Goal: Information Seeking & Learning: Check status

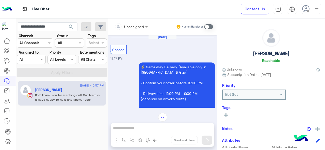
scroll to position [3, 0]
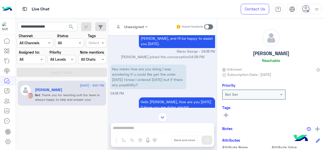
click at [39, 61] on span at bounding box center [42, 59] width 6 height 5
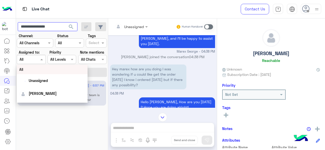
click at [55, 26] on input "**********" at bounding box center [48, 26] width 60 height 9
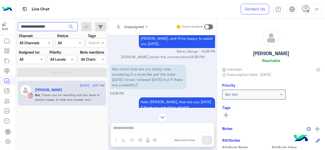
click at [55, 26] on input "**********" at bounding box center [48, 26] width 60 height 9
click at [73, 27] on span "search" at bounding box center [71, 27] width 6 height 6
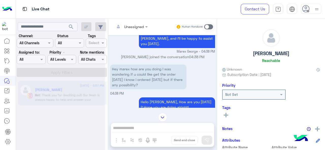
click at [34, 61] on div at bounding box center [60, 77] width 89 height 150
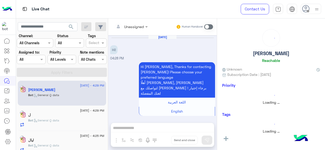
scroll to position [309, 0]
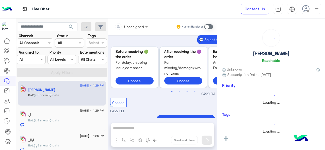
click at [34, 61] on div at bounding box center [31, 60] width 28 height 6
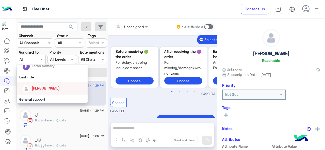
scroll to position [76, 0]
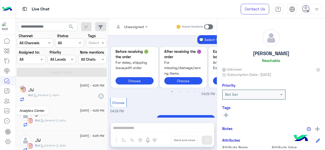
click at [9, 109] on icon at bounding box center [7, 111] width 6 height 6
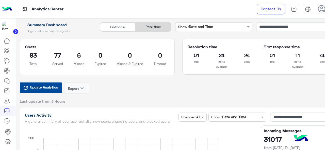
click at [46, 89] on span "Update Analytics" at bounding box center [44, 87] width 30 height 7
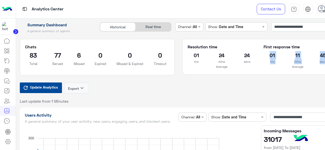
drag, startPoint x: 281, startPoint y: 53, endPoint x: 273, endPoint y: 68, distance: 16.6
click at [273, 68] on div "01 hrs 11 mins 45 secs Average" at bounding box center [297, 60] width 76 height 18
click at [180, 80] on div "Resolution time 01 hrs 24 mins 24 secs Average First response time 01 hrs 11 mi…" at bounding box center [259, 61] width 162 height 44
click at [306, 28] on input "**********" at bounding box center [304, 26] width 66 height 9
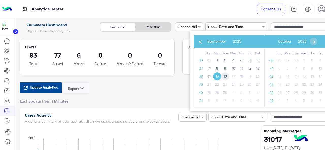
click at [224, 77] on span "16" at bounding box center [225, 77] width 8 height 8
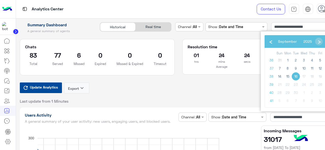
click at [295, 74] on span "16" at bounding box center [295, 77] width 8 height 8
type input "**********"
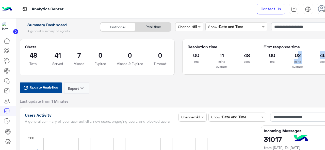
drag, startPoint x: 299, startPoint y: 58, endPoint x: 324, endPoint y: 58, distance: 25.9
click at [324, 58] on div "00 hrs 02 mins 45 secs Average" at bounding box center [297, 60] width 76 height 18
click at [265, 78] on div "Resolution time 00 hrs 11 mins 48 secs Average First response time 00 hrs 02 mi…" at bounding box center [259, 61] width 162 height 44
drag, startPoint x: 301, startPoint y: 55, endPoint x: 324, endPoint y: 57, distance: 23.7
click at [324, 57] on div "00 hrs 02 mins 45 secs Average" at bounding box center [297, 60] width 76 height 18
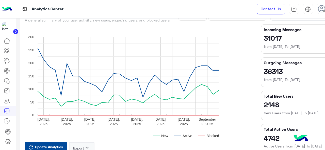
scroll to position [51, 0]
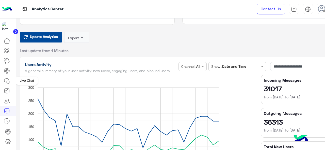
click at [6, 80] on icon at bounding box center [7, 81] width 6 height 6
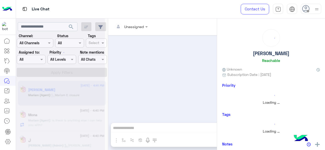
click at [35, 61] on div at bounding box center [60, 77] width 89 height 150
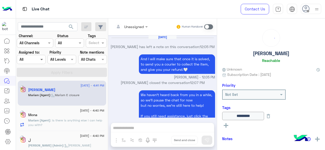
scroll to position [187, 0]
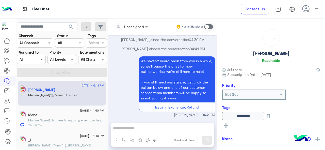
click at [41, 60] on span at bounding box center [42, 59] width 6 height 5
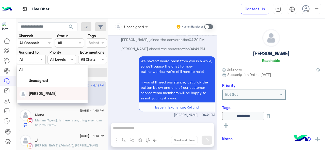
scroll to position [51, 0]
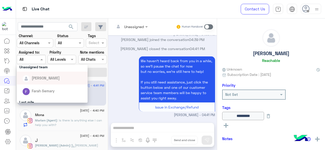
click at [46, 78] on span "[PERSON_NAME]" at bounding box center [46, 78] width 28 height 4
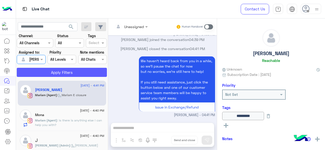
click at [56, 73] on button "Apply Filters" at bounding box center [62, 72] width 90 height 9
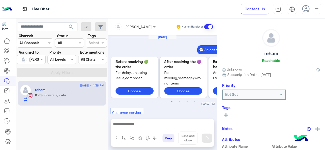
scroll to position [265, 0]
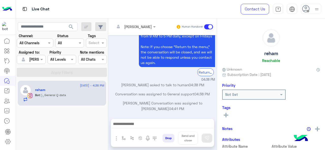
click at [133, 26] on input "text" at bounding box center [128, 26] width 28 height 5
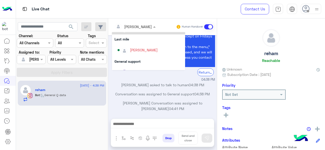
scroll to position [76, 0]
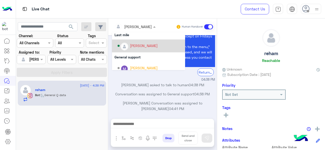
click at [125, 44] on img "Options list" at bounding box center [124, 46] width 7 height 7
